Goal: Information Seeking & Learning: Learn about a topic

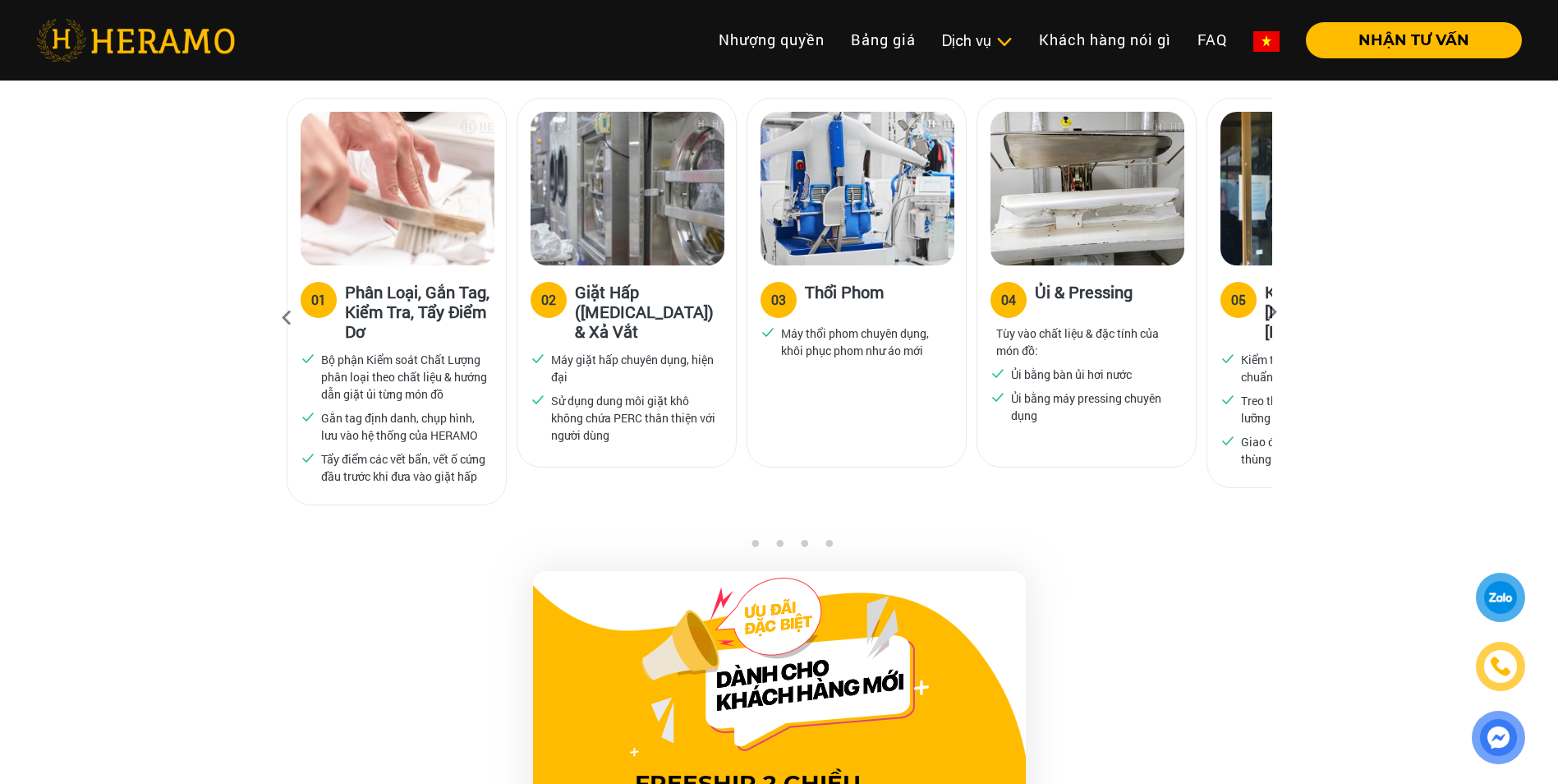
scroll to position [1150, 0]
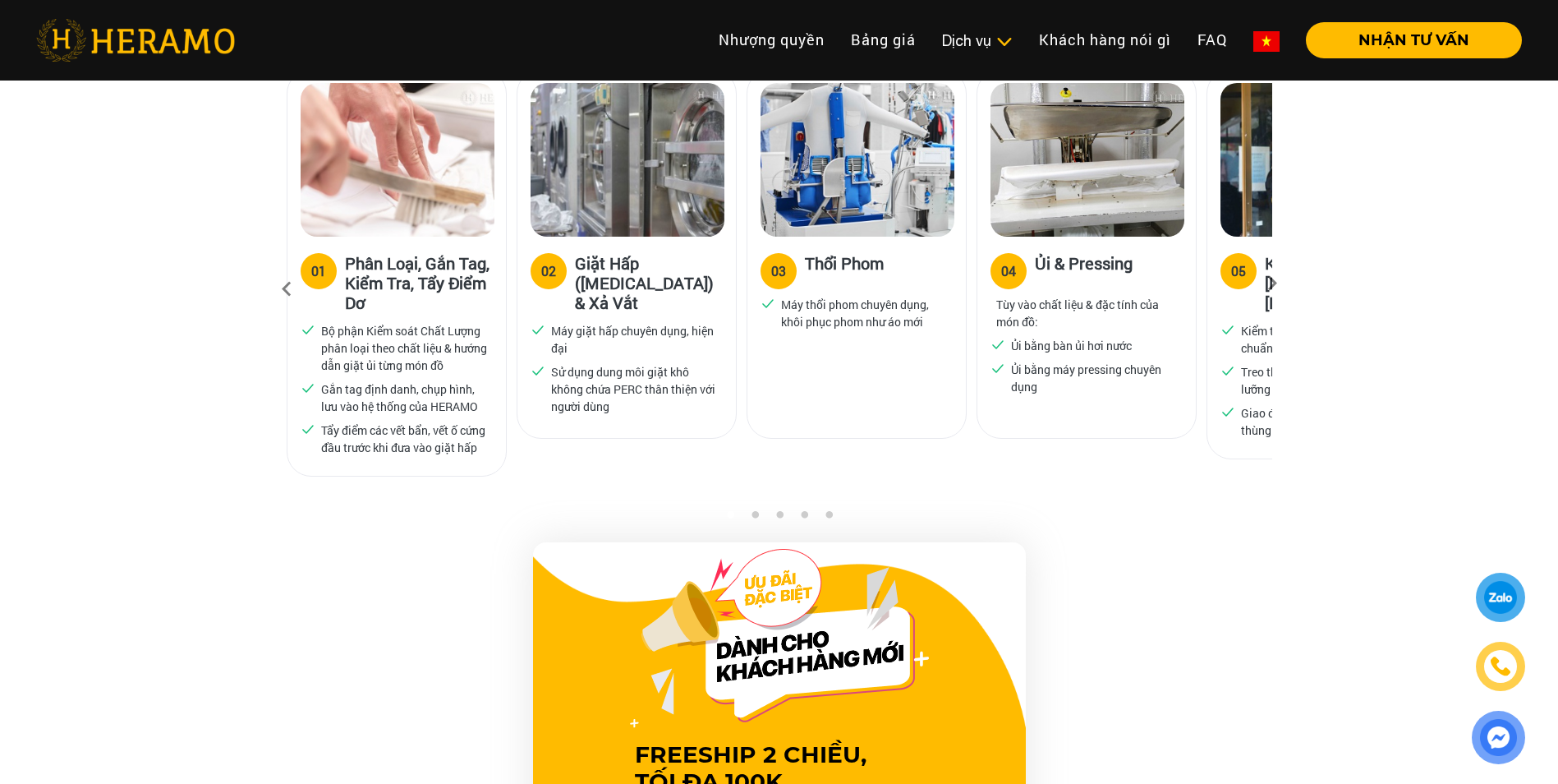
click at [1271, 283] on icon at bounding box center [1273, 289] width 29 height 11
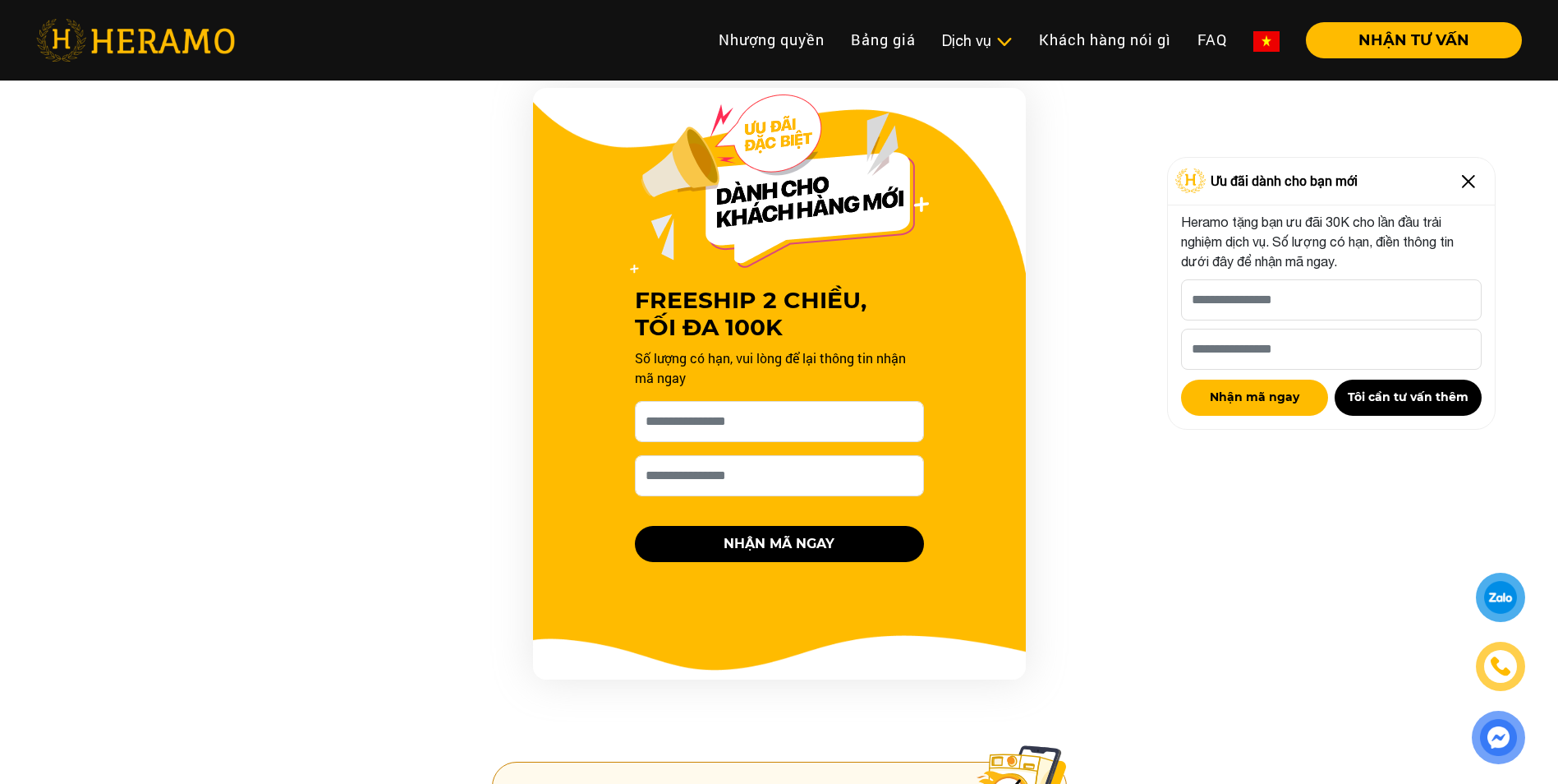
scroll to position [1477, 0]
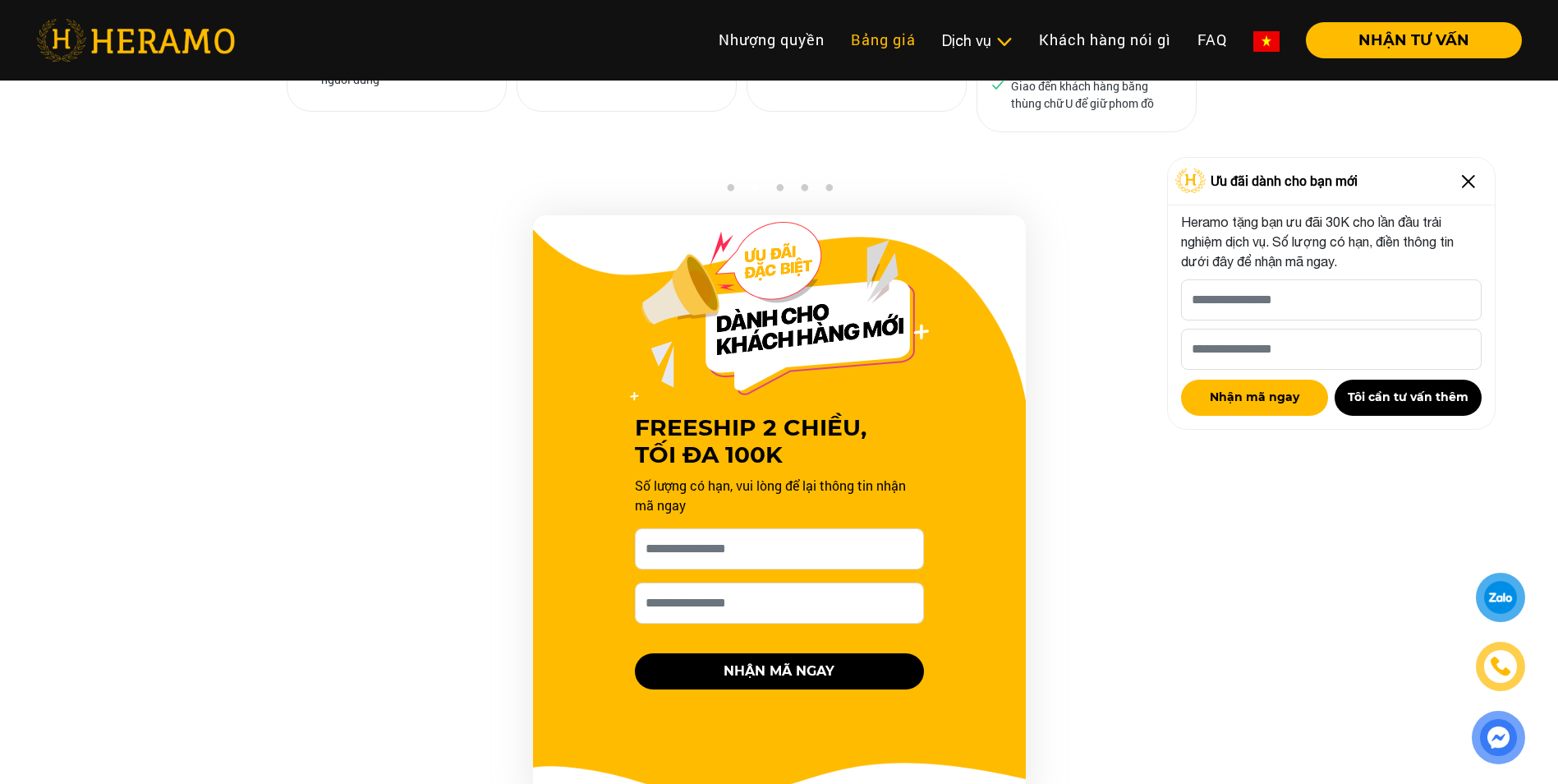
click at [870, 34] on link "Bảng giá" at bounding box center [883, 40] width 91 height 35
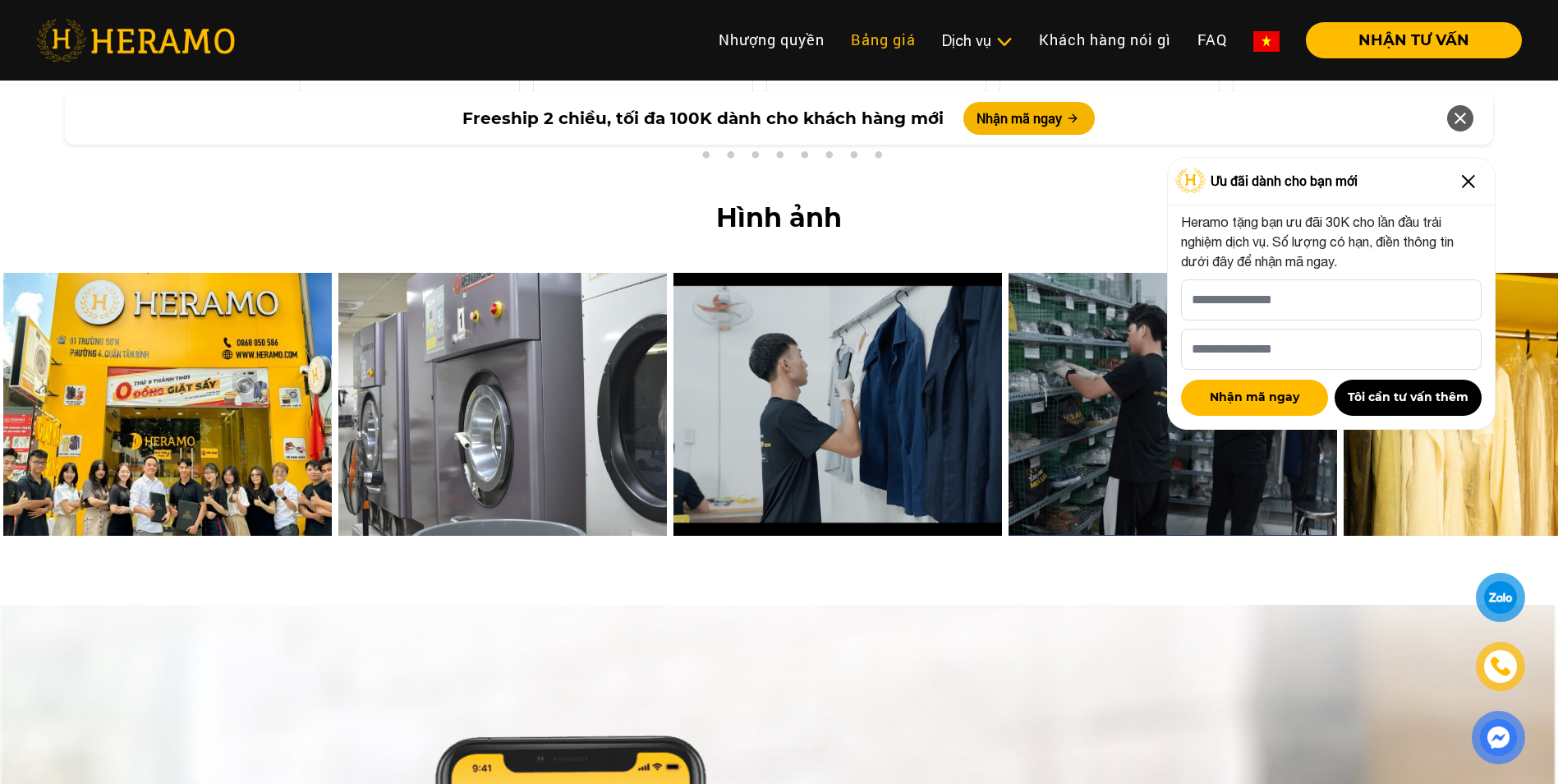
scroll to position [6069, 0]
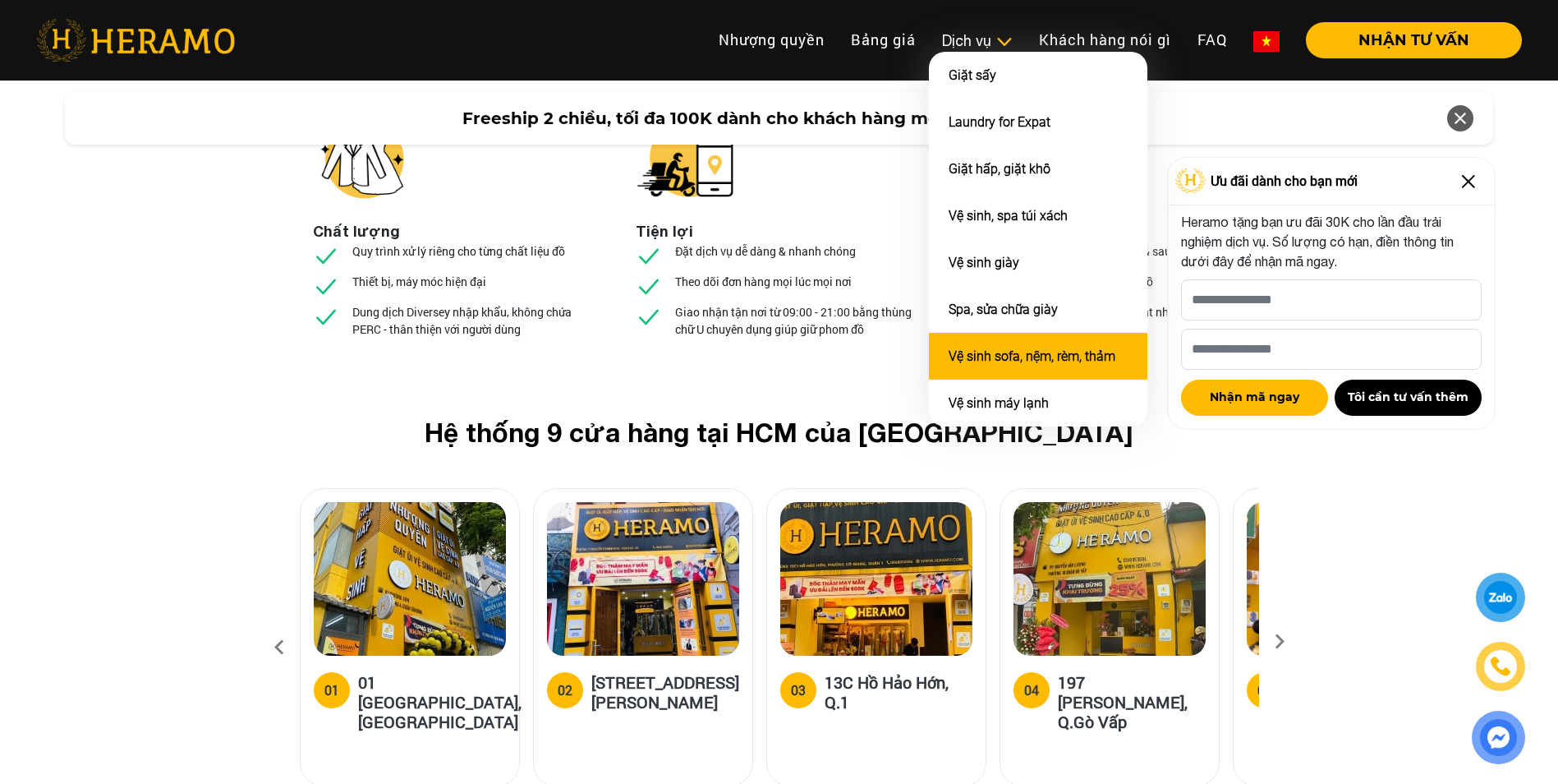
click at [1024, 349] on link "Vệ sinh sofa, nệm, rèm, thảm" at bounding box center [1032, 355] width 167 height 16
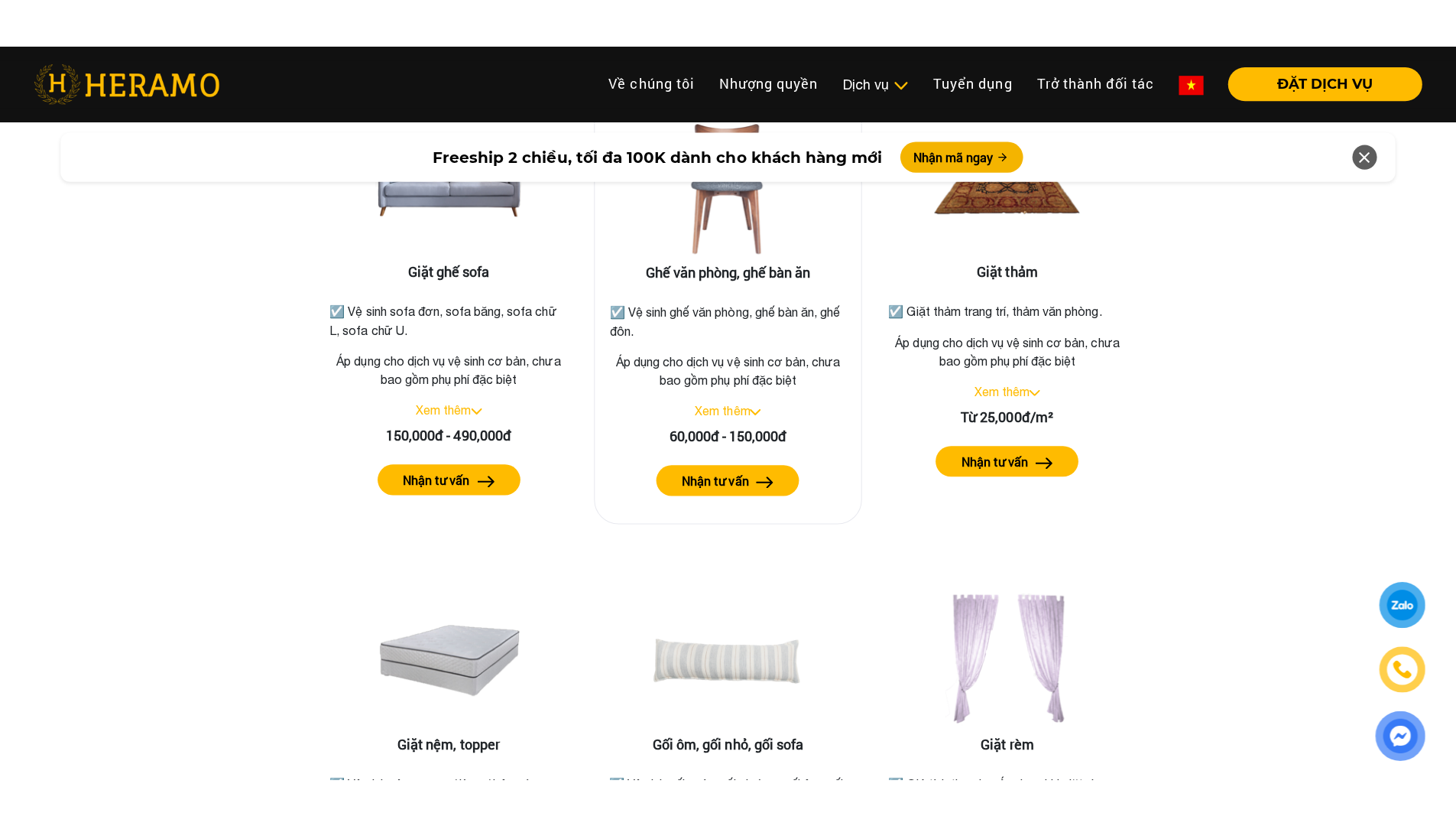
scroll to position [1757, 0]
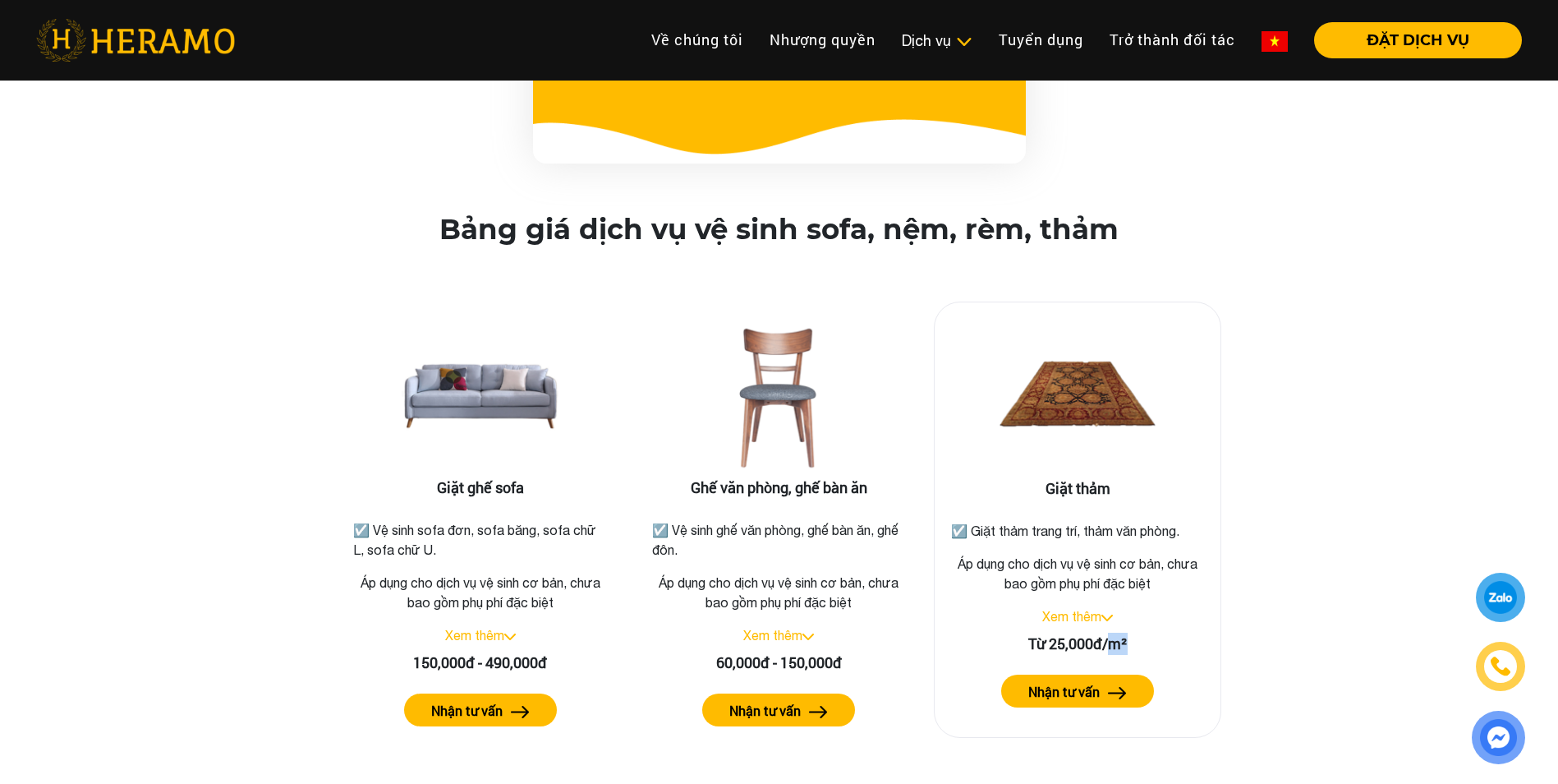
drag, startPoint x: 1134, startPoint y: 631, endPoint x: 1108, endPoint y: 629, distance: 26.1
click at [1108, 632] on div "Từ 25,000đ/m²" at bounding box center [1078, 643] width 260 height 22
copy div "m²"
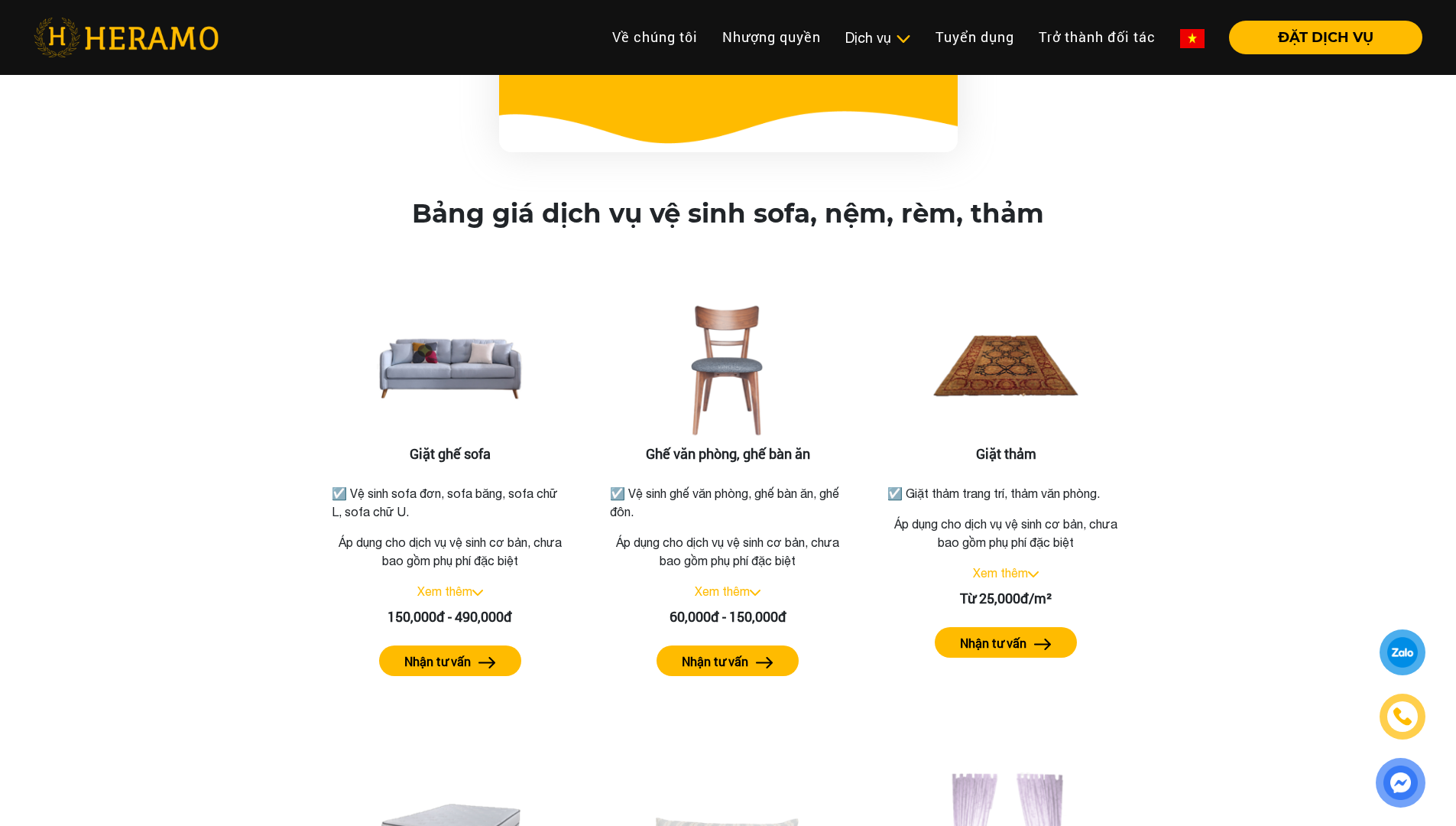
click at [1300, 213] on div "Bảng giá dịch vụ vệ sinh sofa, nệm, rèm, thảm" at bounding box center [728, 217] width 1432 height 38
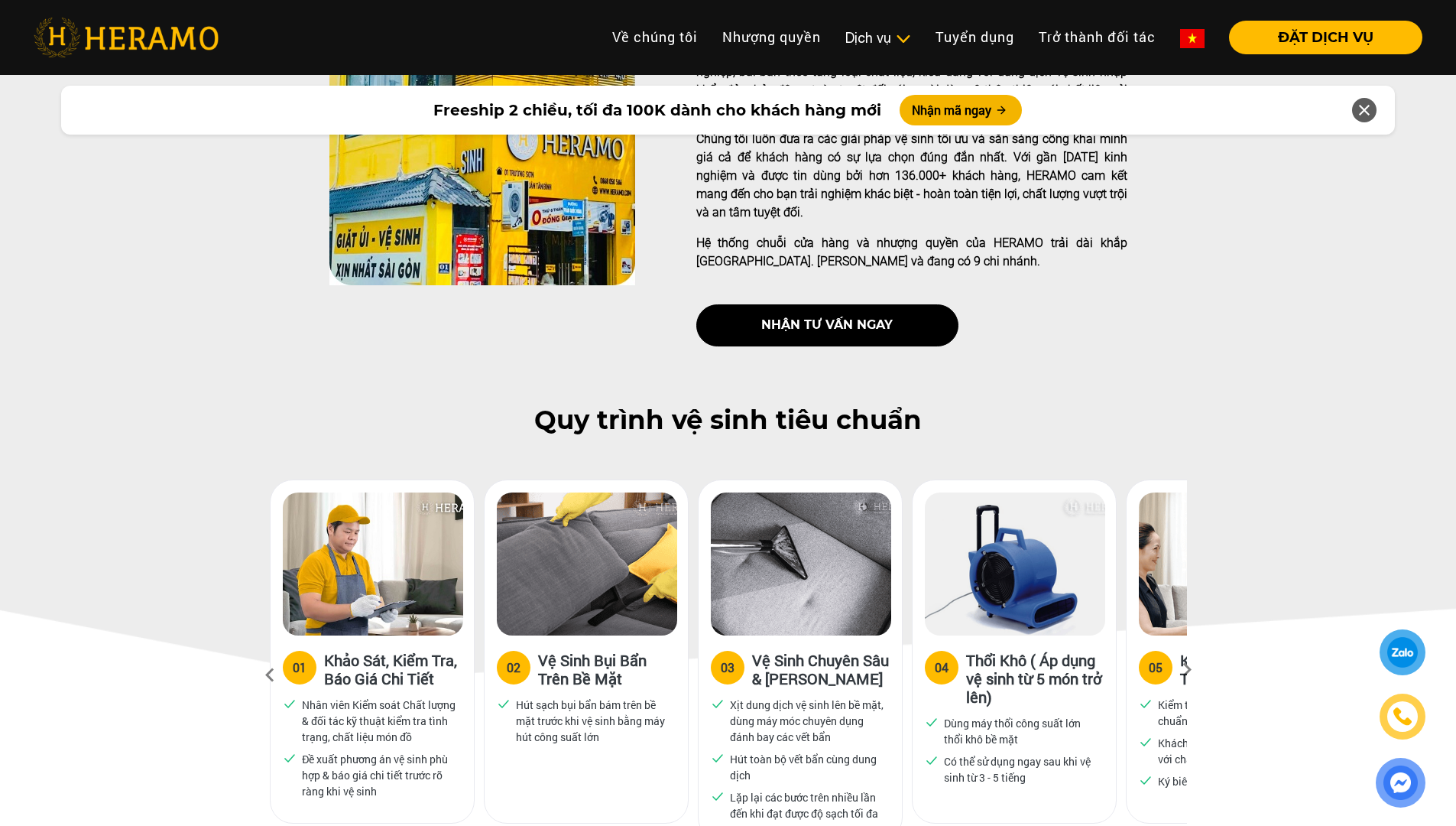
scroll to position [0, 0]
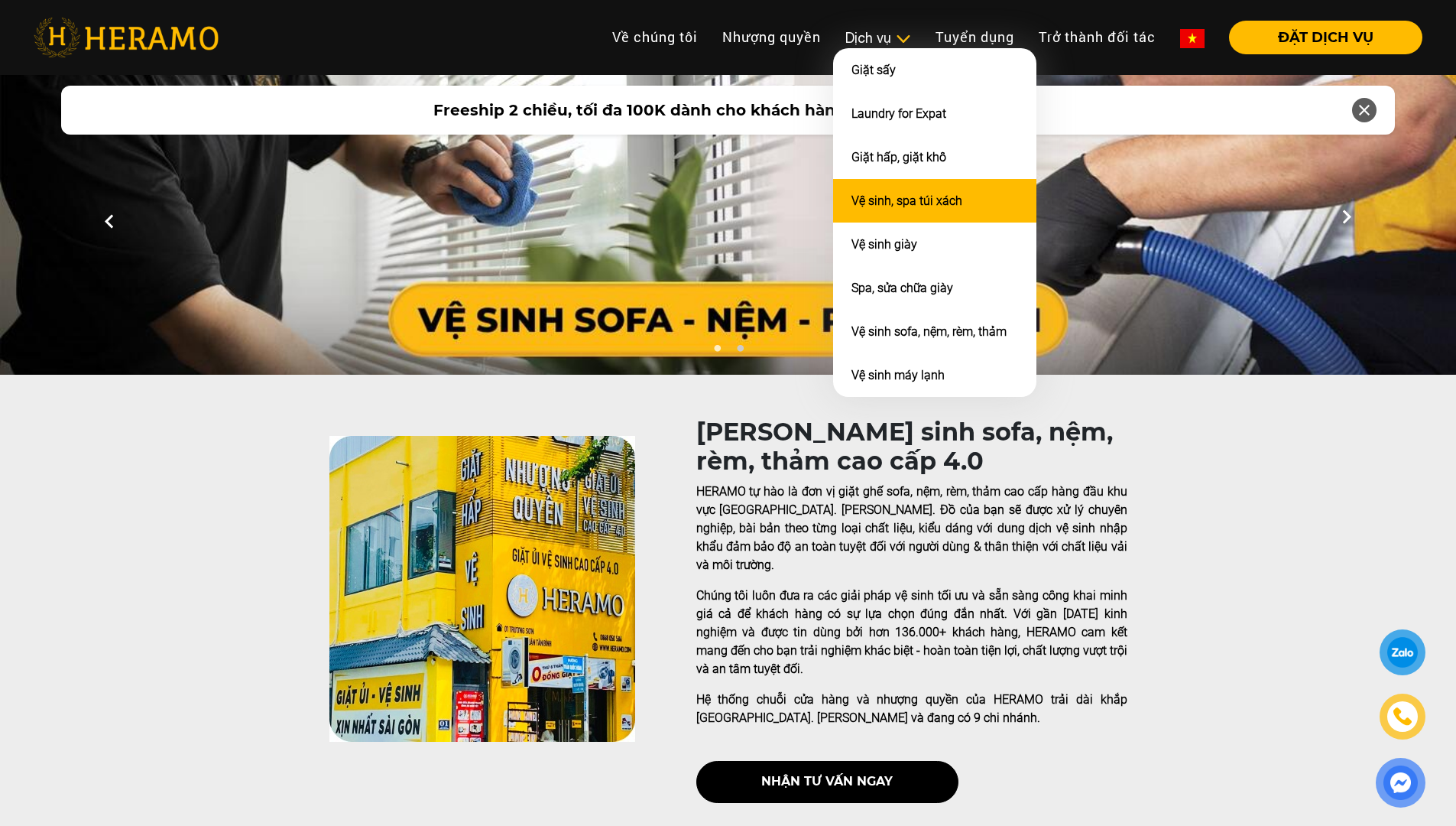
click at [914, 201] on link "Vệ sinh, spa túi xách" at bounding box center [906, 201] width 110 height 15
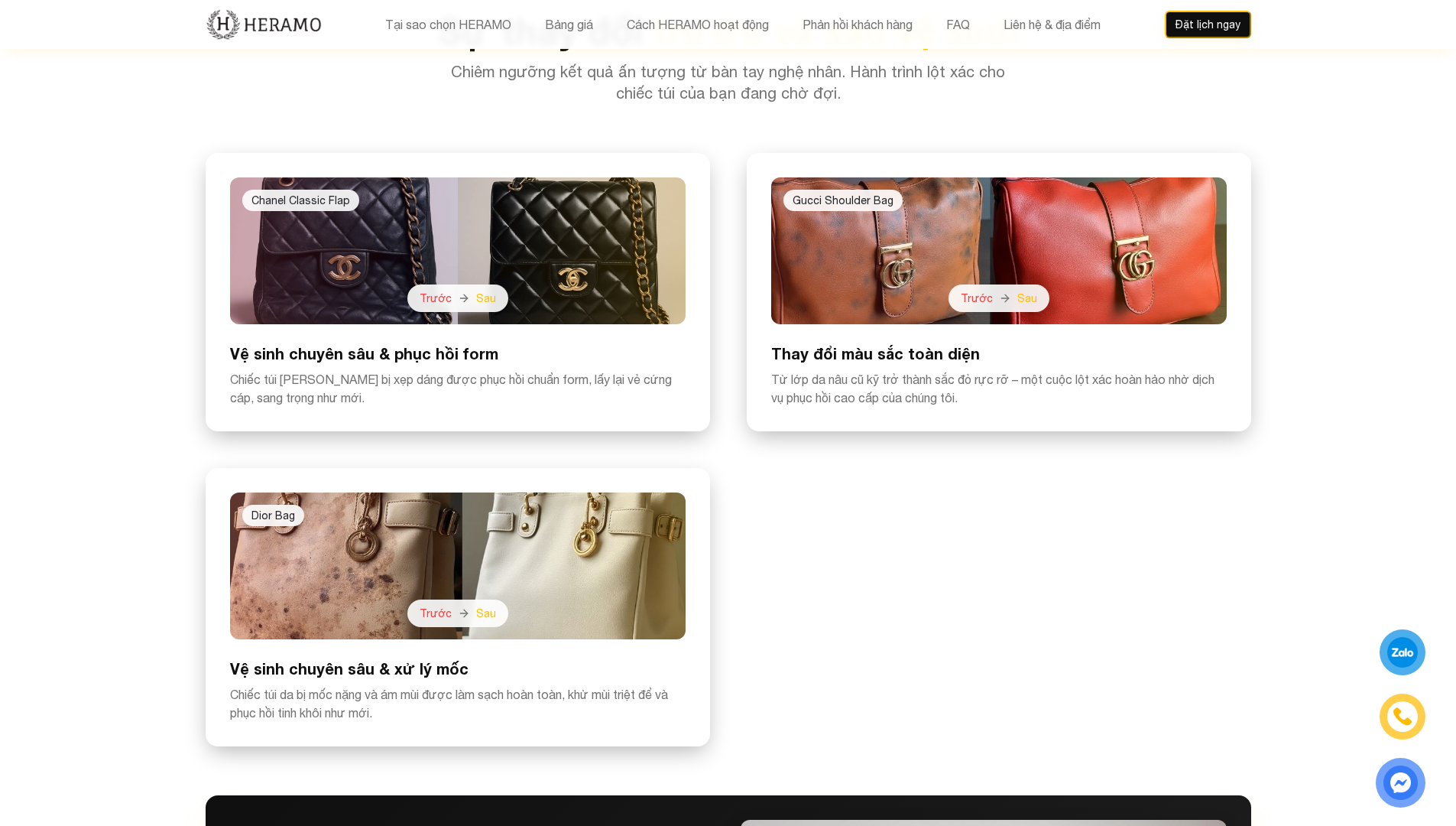
scroll to position [3748, 0]
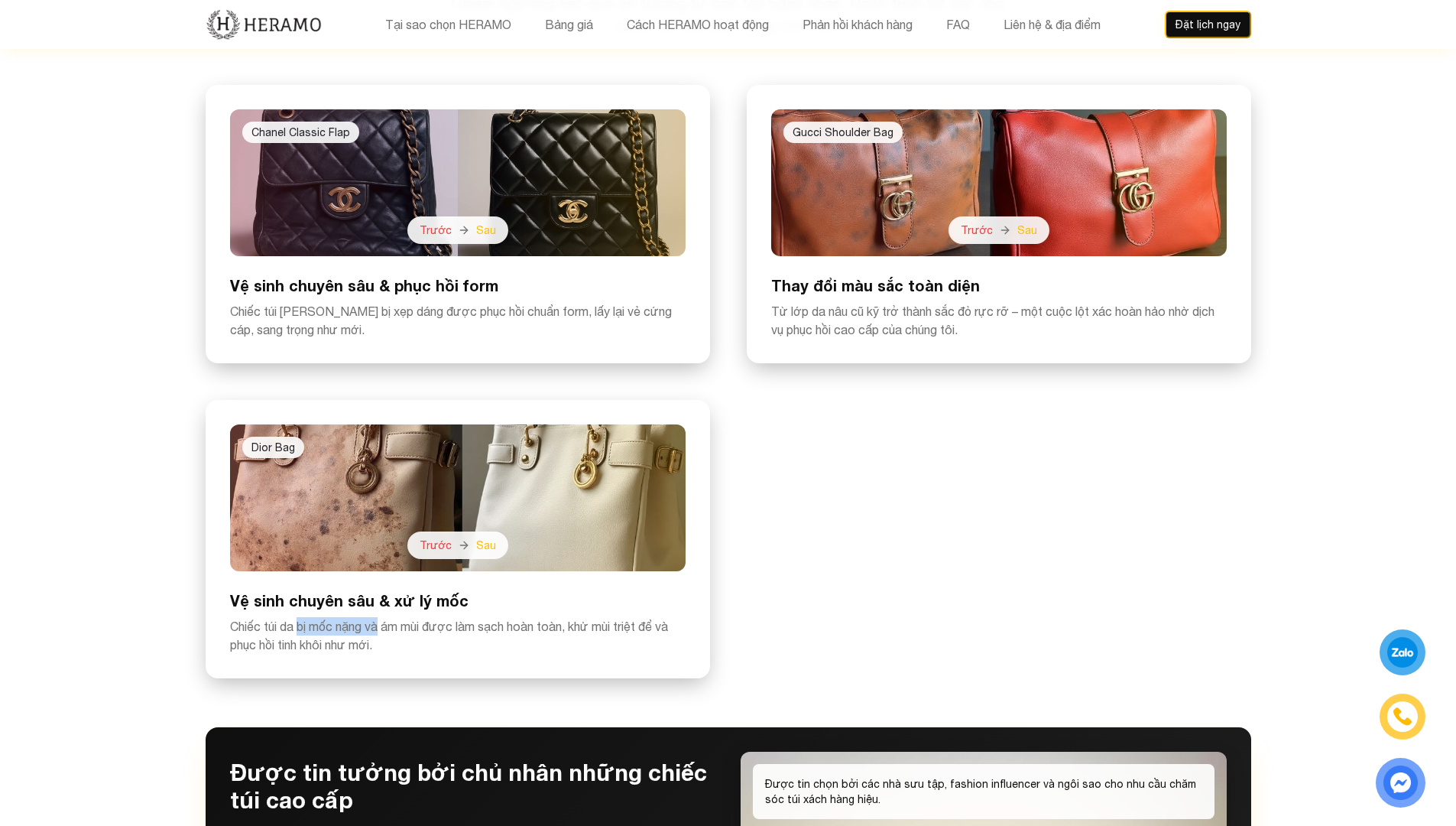
drag, startPoint x: 301, startPoint y: 569, endPoint x: 514, endPoint y: 584, distance: 213.5
click at [449, 617] on p "Chiếc túi da bị mốc nặng và ám mùi được làm sạch hoàn toàn, khử mùi triệt để và…" at bounding box center [458, 635] width 456 height 37
click at [546, 602] on div "[PERSON_NAME] Trước Sau Vệ sinh chuyên sâu & xử lý mốc Chiếc túi da bị mốc nặng…" at bounding box center [457, 539] width 504 height 278
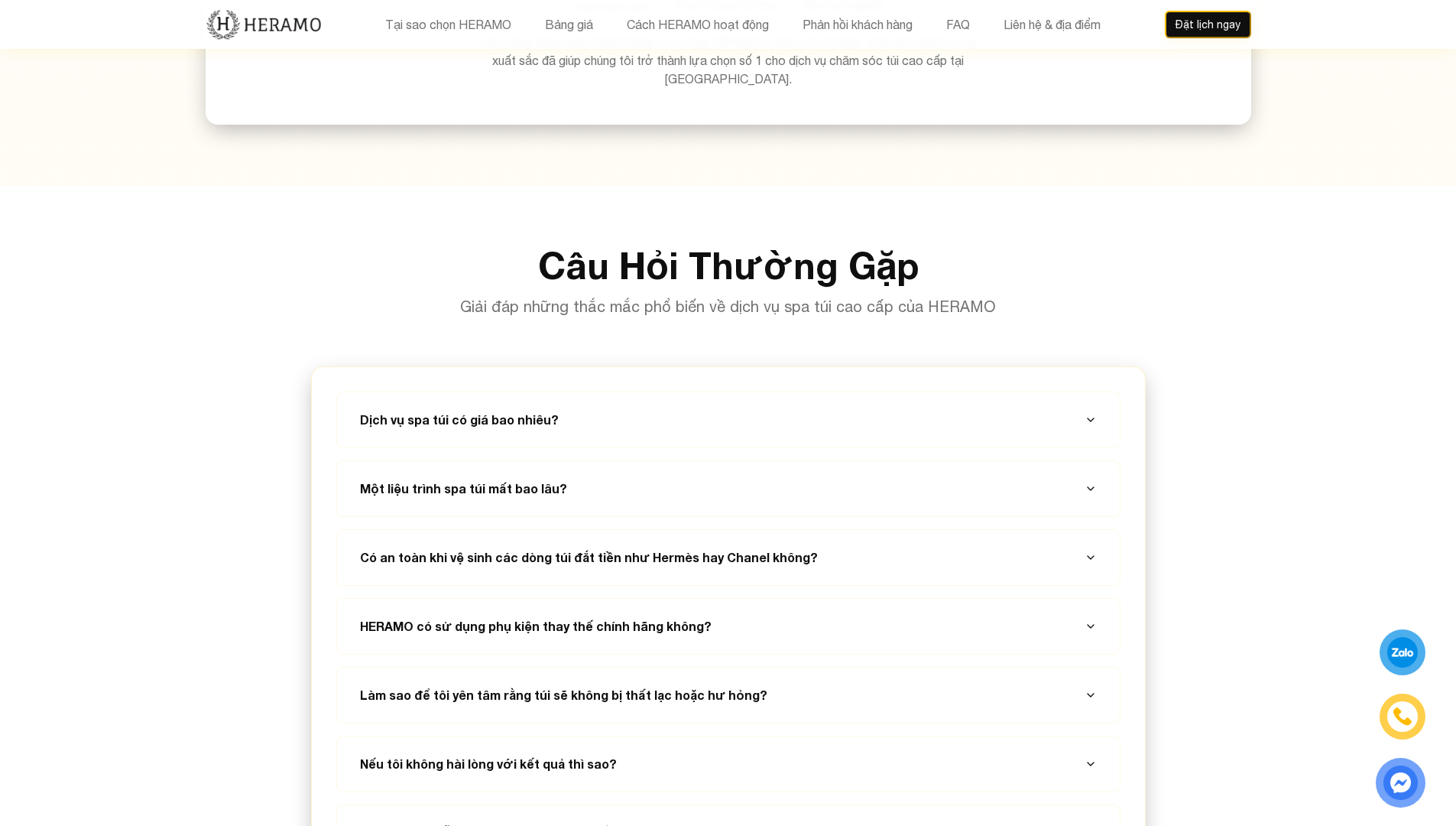
scroll to position [5201, 0]
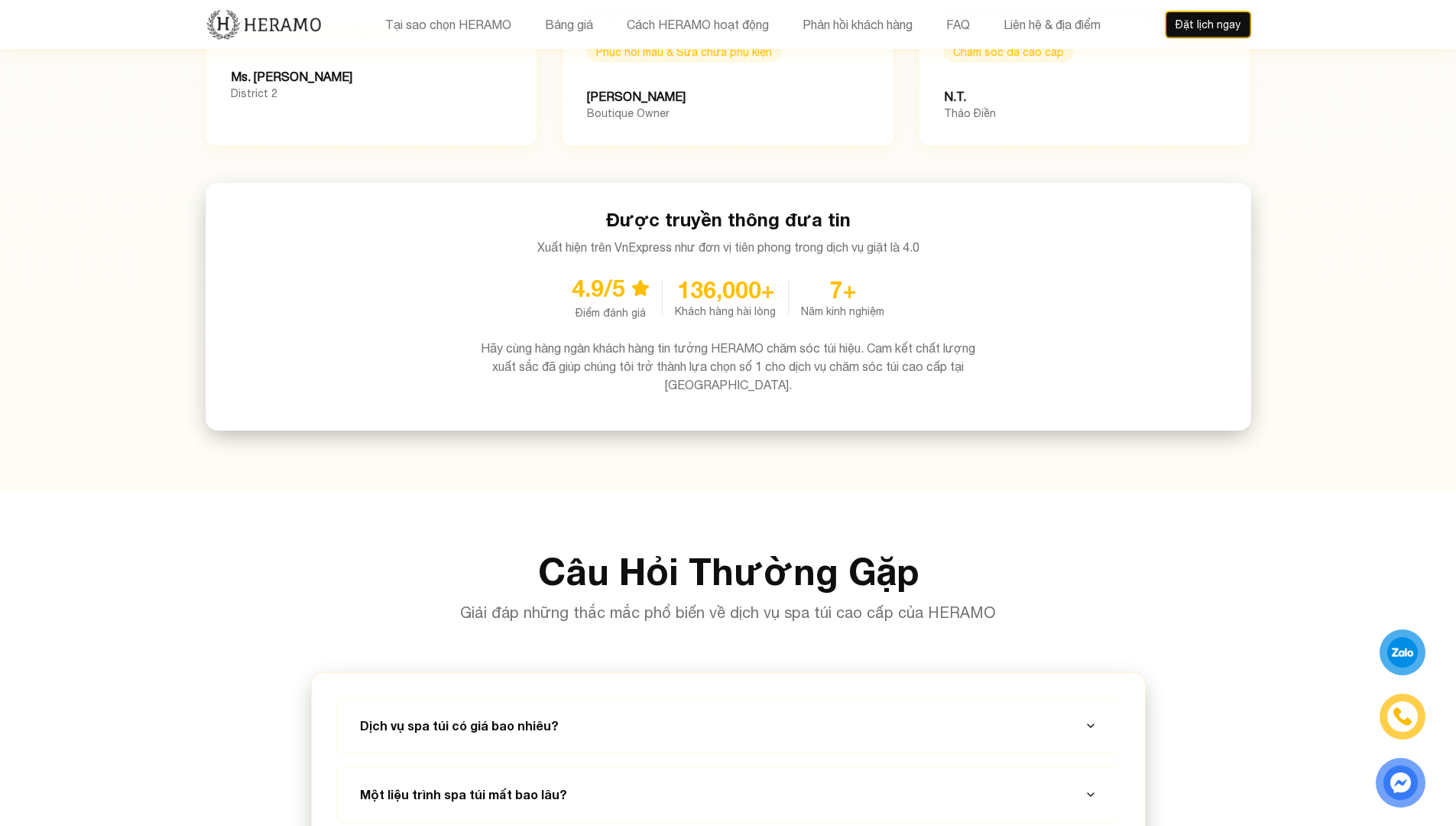
click at [1383, 0] on header "Tại sao chọn HERAMO Bảng giá Cách HERAMO hoạt động Phản hồi khách hàng FAQ Liên…" at bounding box center [728, 24] width 1456 height 49
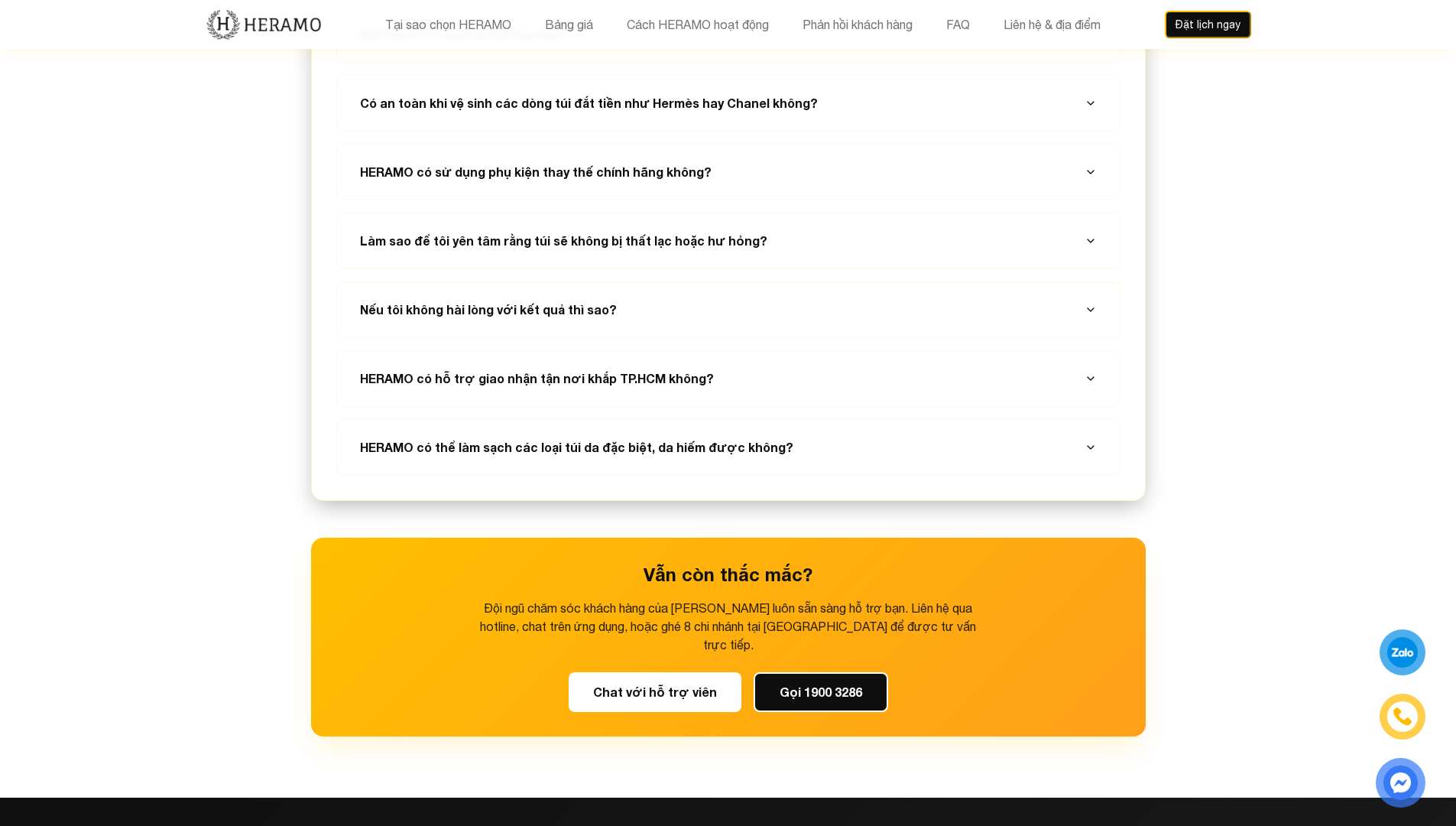
scroll to position [6348, 0]
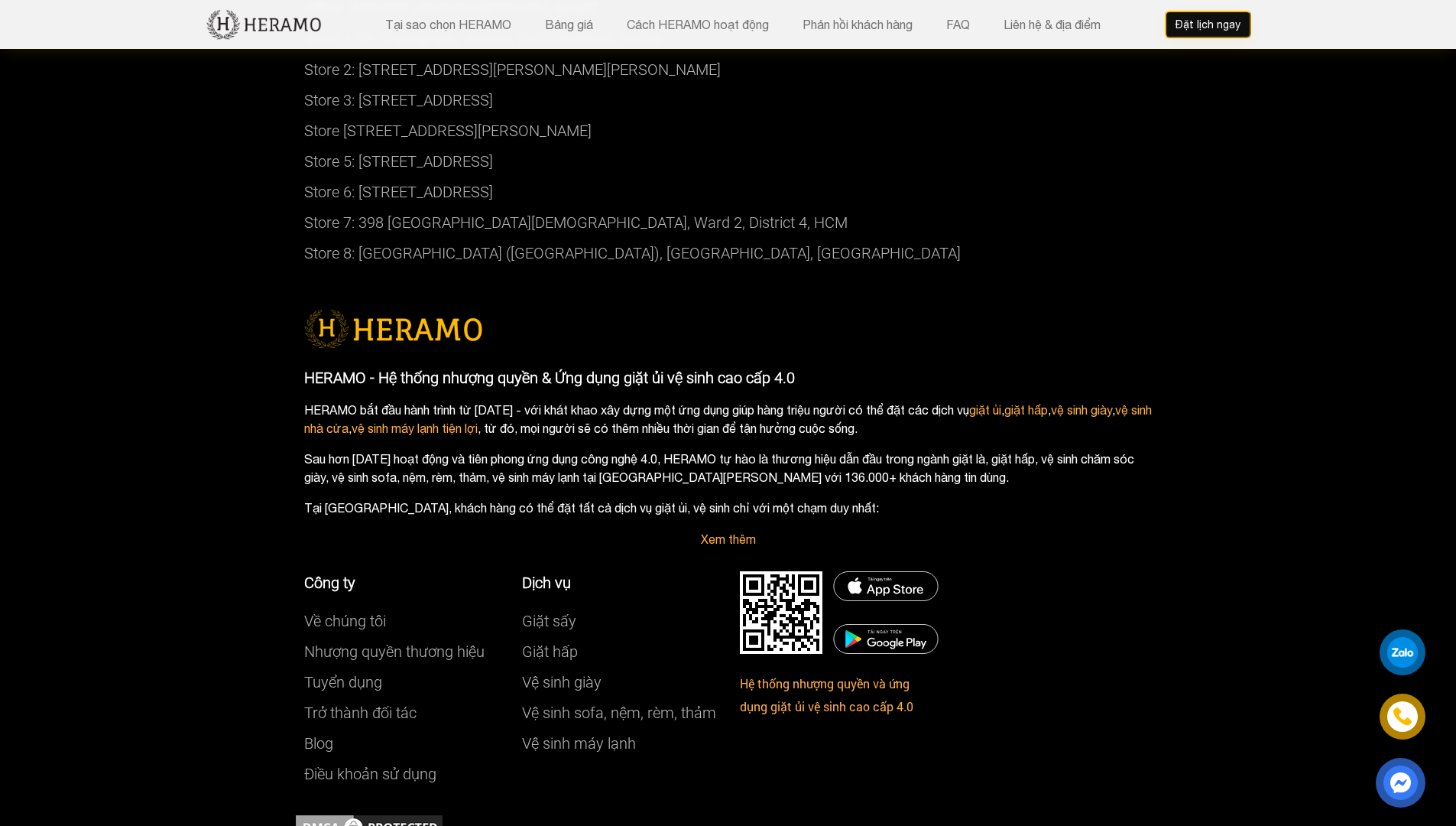
scroll to position [8042, 0]
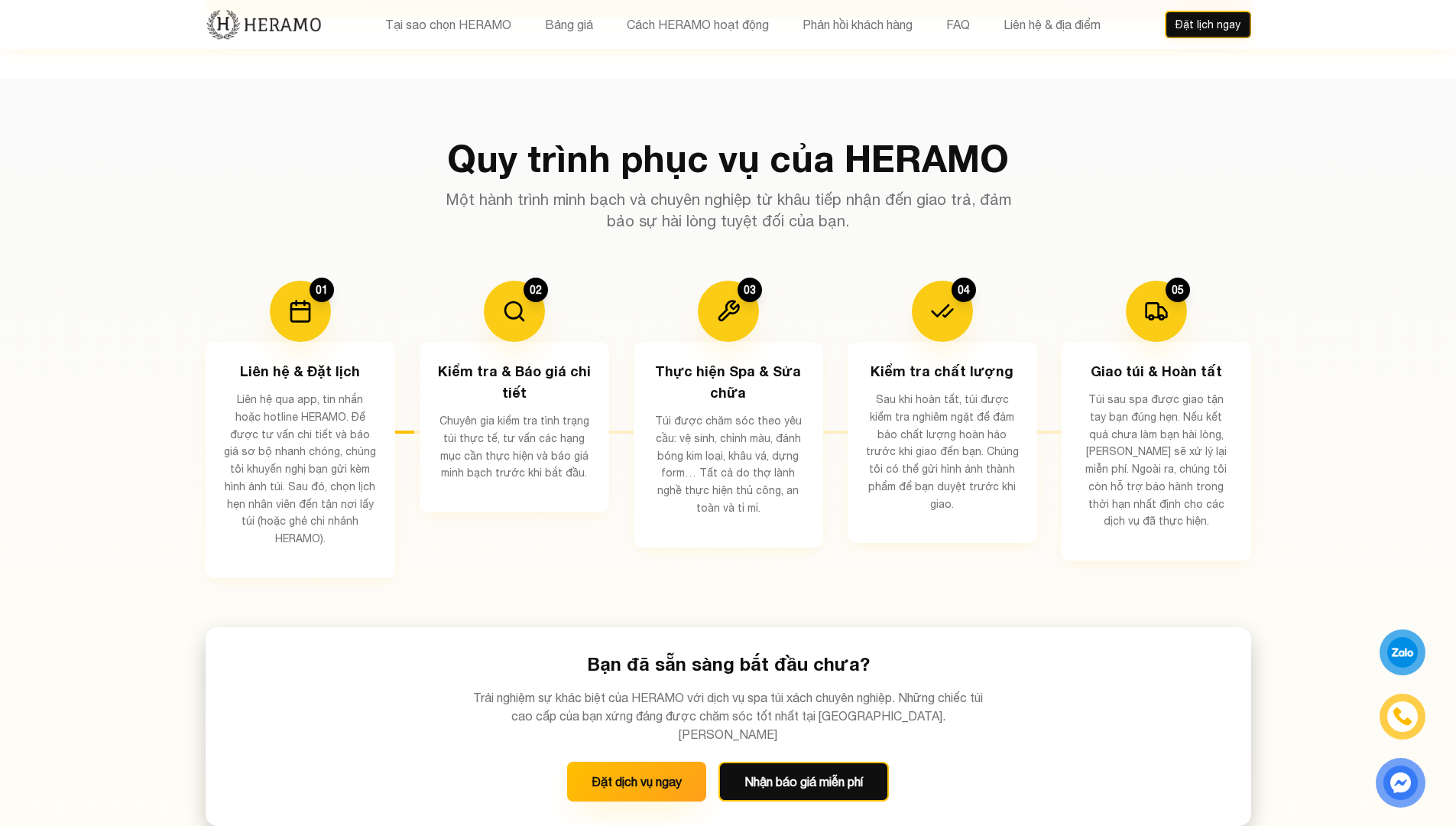
scroll to position [0, 0]
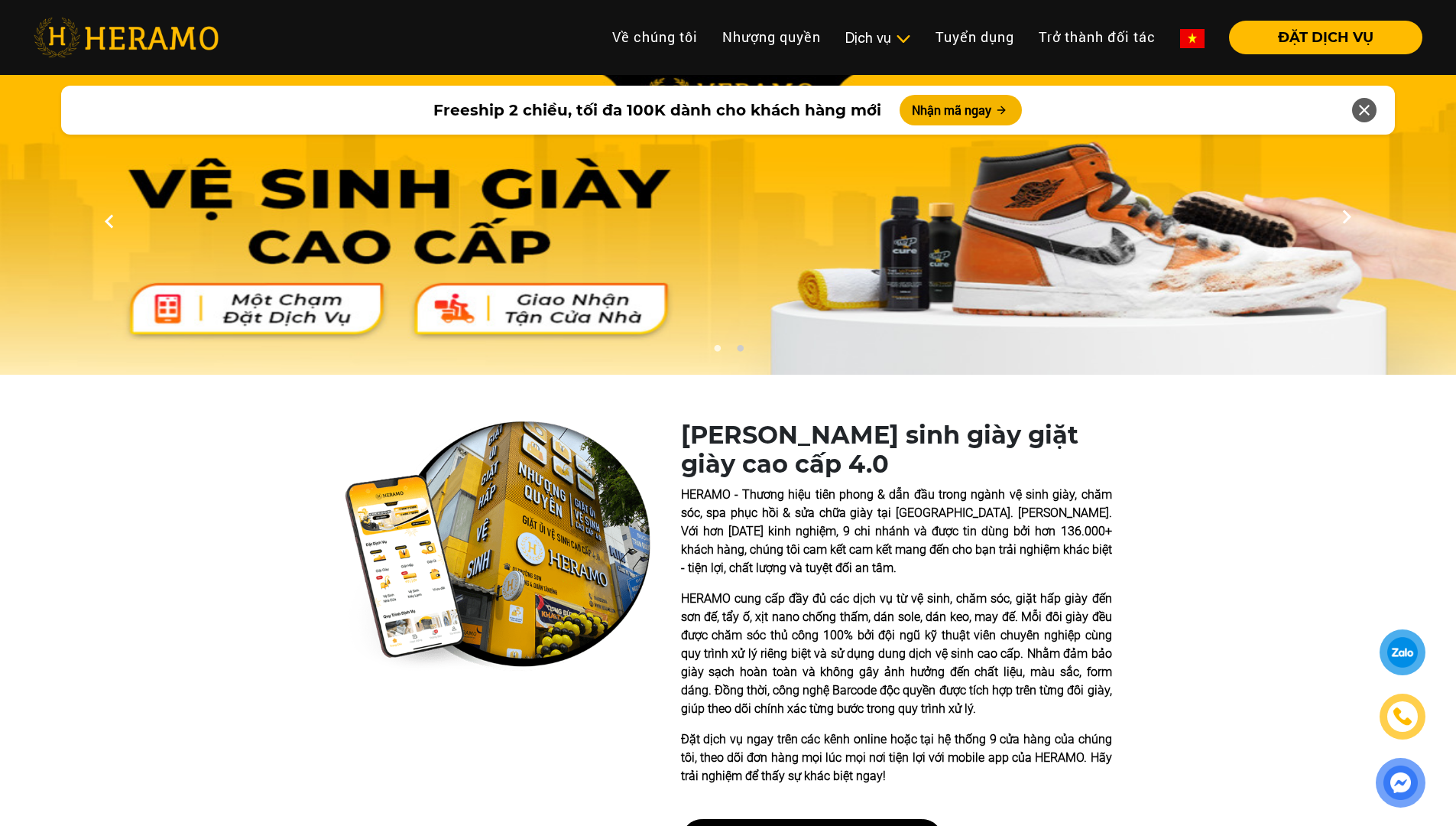
click at [1139, 0] on header "Toggle Về chúng tôi Nhượng quyền thương hiệu Nhượng quyền Dịch vụ Dịch vụ Giặt …" at bounding box center [728, 37] width 1456 height 75
